Goal: Information Seeking & Learning: Learn about a topic

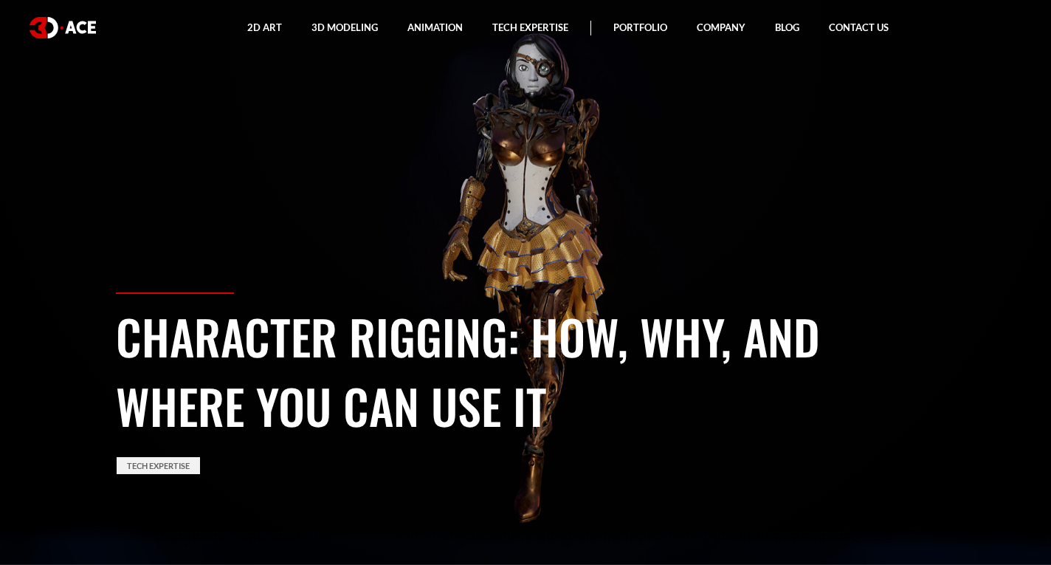
click at [89, 315] on section "Character Rigging: How, Why, and Where You Can Use It Tech Expertise" at bounding box center [525, 282] width 1051 height 565
drag, startPoint x: 100, startPoint y: 330, endPoint x: 623, endPoint y: 416, distance: 530.6
click at [623, 416] on section "Character Rigging: How, Why, and Where You Can Use It Tech Expertise" at bounding box center [525, 282] width 1051 height 565
copy section "Character Rigging: How, Why, and Where You Can Use It"
click at [156, 462] on link "Tech Expertise" at bounding box center [158, 465] width 83 height 17
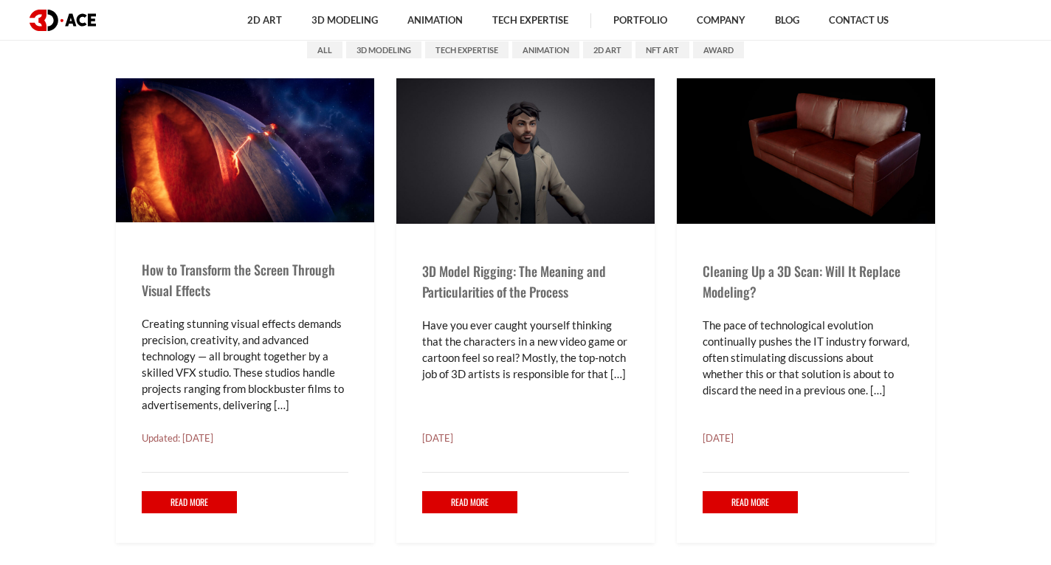
scroll to position [564, 0]
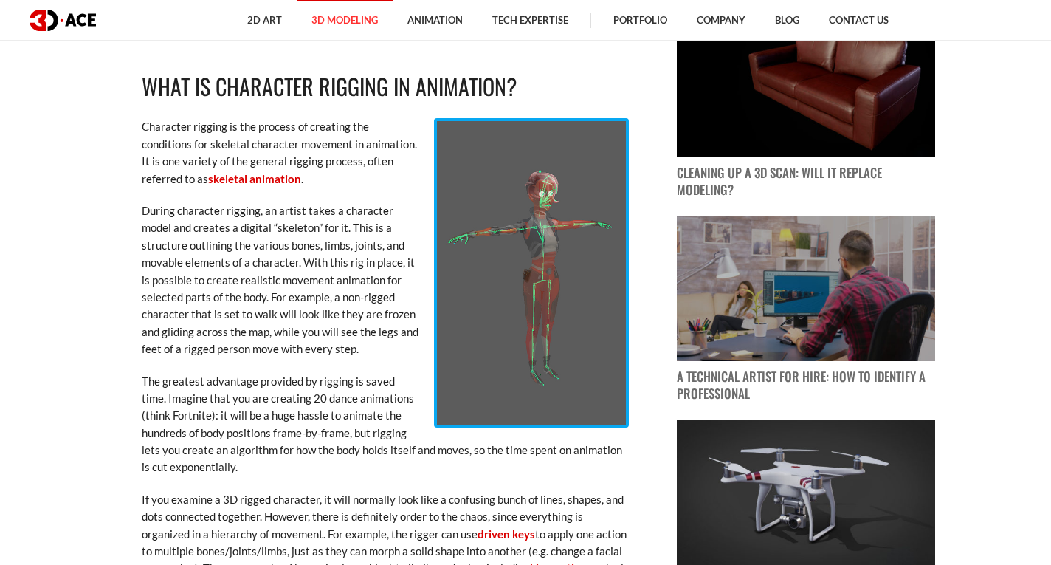
scroll to position [1040, 0]
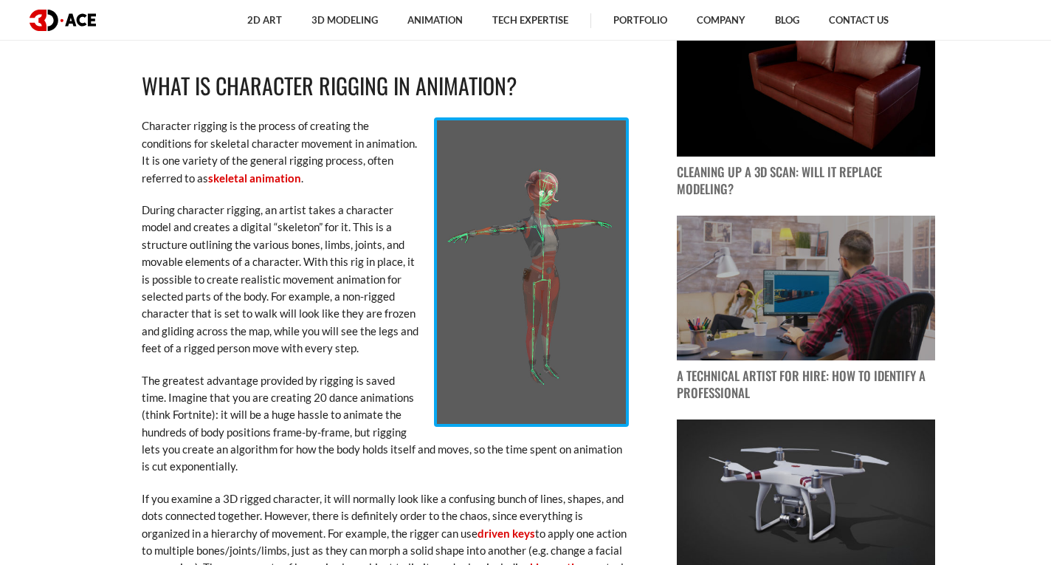
click at [55, 18] on img at bounding box center [63, 20] width 66 height 21
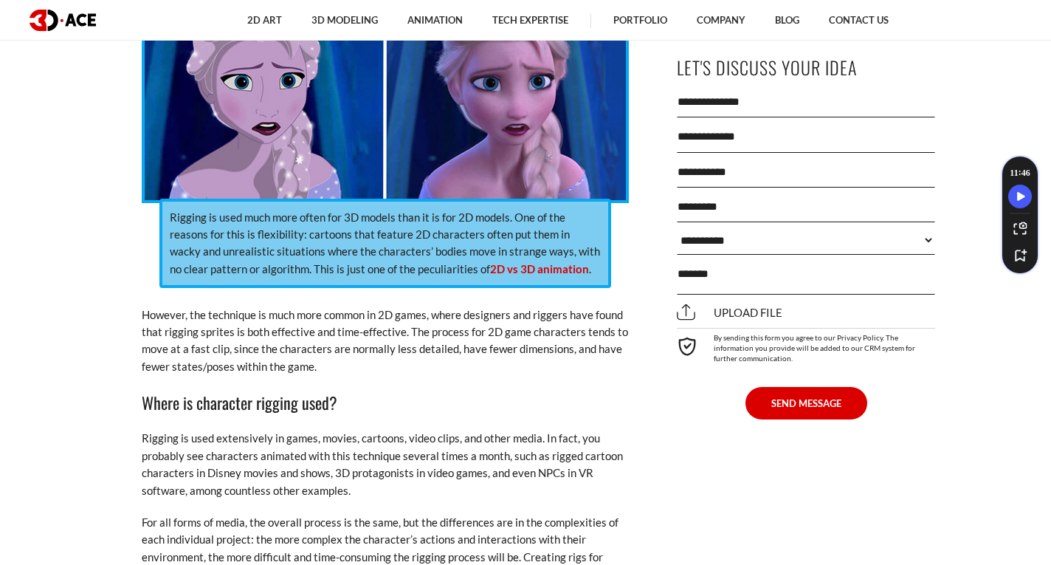
scroll to position [1718, 0]
